Goal: Transaction & Acquisition: Purchase product/service

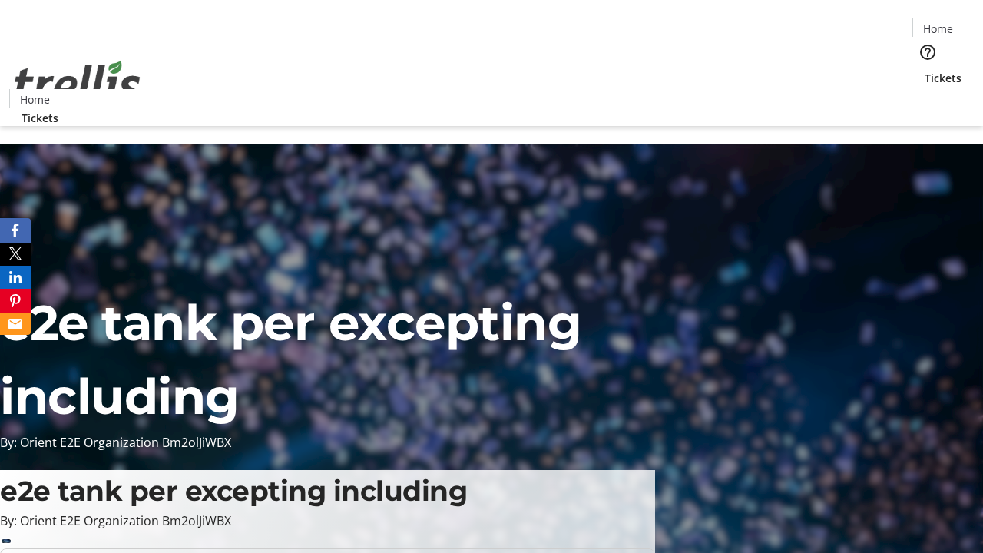
click at [925, 70] on span "Tickets" at bounding box center [943, 78] width 37 height 16
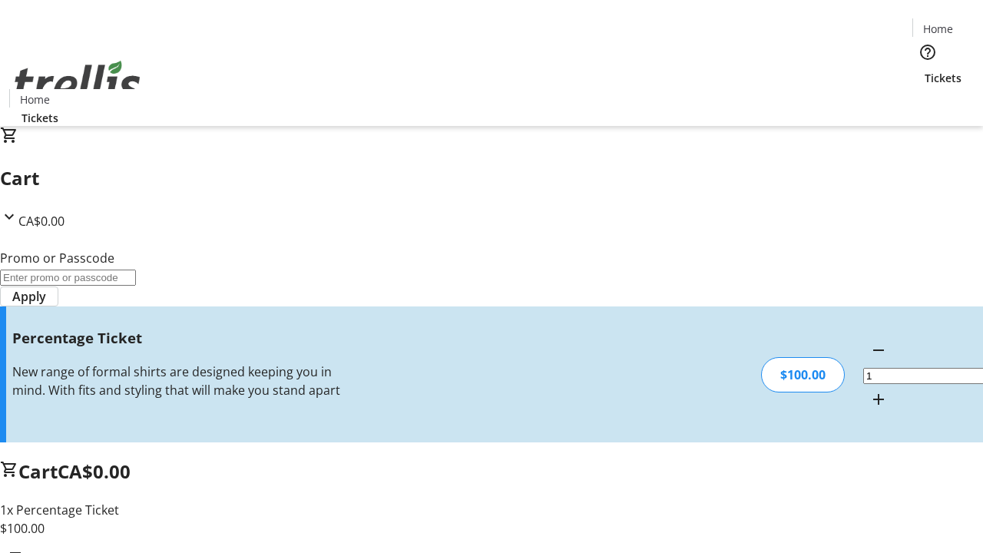
type input "FOO"
